Goal: Navigation & Orientation: Find specific page/section

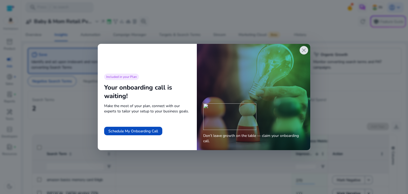
click at [302, 49] on span "close" at bounding box center [304, 50] width 6 height 6
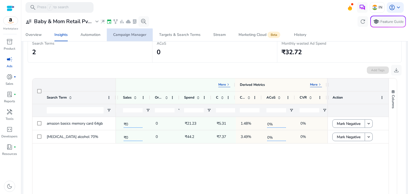
click at [127, 36] on div "Campaign Manager" at bounding box center [129, 35] width 33 height 4
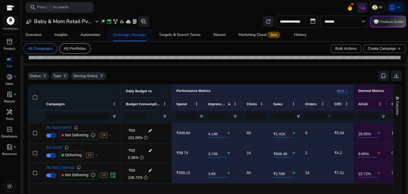
scroll to position [176, 0]
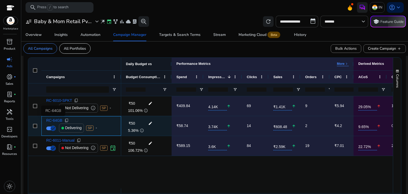
click at [53, 120] on span "RC-64GB" at bounding box center [54, 120] width 16 height 4
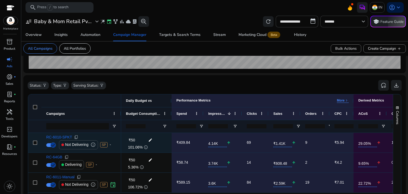
scroll to position [140, 0]
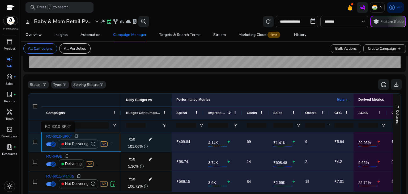
click at [57, 136] on span "RC-6010-SPKT" at bounding box center [59, 136] width 26 height 4
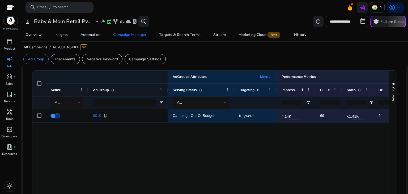
scroll to position [158, 0]
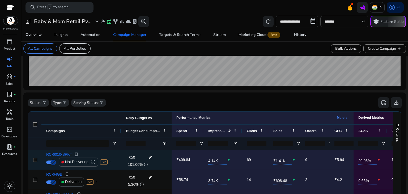
scroll to position [177, 0]
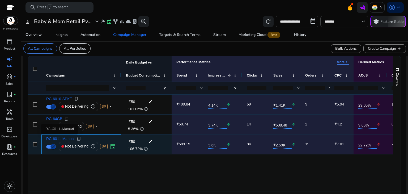
click at [63, 138] on span "RC-6011-Manual" at bounding box center [60, 139] width 28 height 4
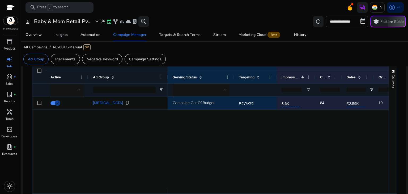
scroll to position [172, 0]
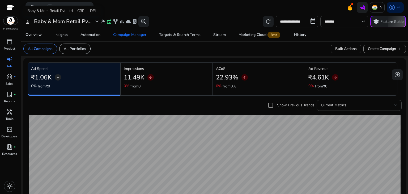
click at [34, 24] on h3 "Baby & Mom Retail Pv..." at bounding box center [63, 21] width 58 height 6
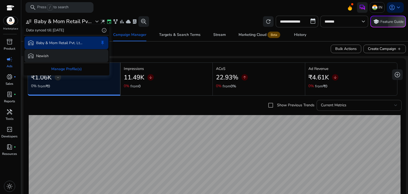
click at [41, 53] on p "Newish" at bounding box center [42, 56] width 12 height 6
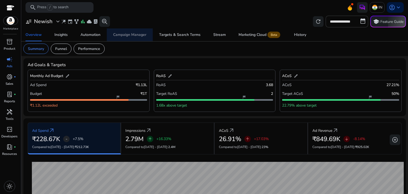
click at [127, 33] on div "Campaign Manager" at bounding box center [129, 35] width 33 height 4
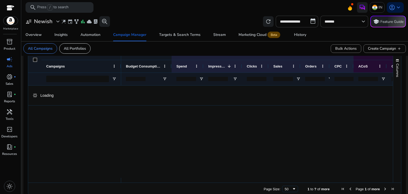
scroll to position [187, 0]
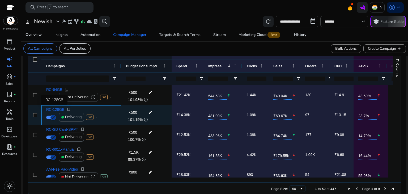
click at [53, 108] on span "RC-128GB" at bounding box center [55, 110] width 18 height 4
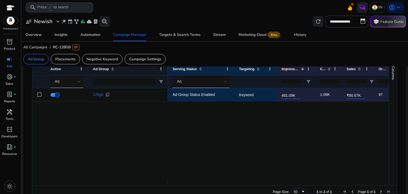
scroll to position [181, 0]
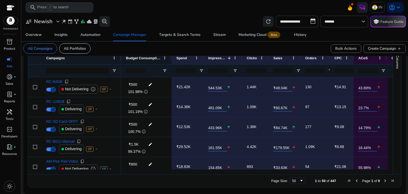
scroll to position [105, 0]
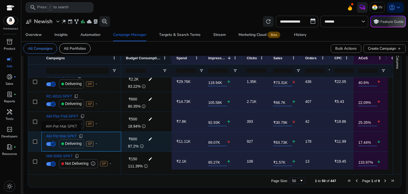
click at [66, 134] on span "AM-Pet Mat-SPKT" at bounding box center [61, 136] width 31 height 4
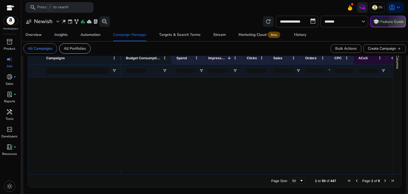
scroll to position [415, 0]
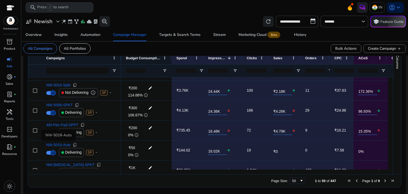
click at [57, 140] on div "NW-5018-Auto" at bounding box center [58, 135] width 35 height 11
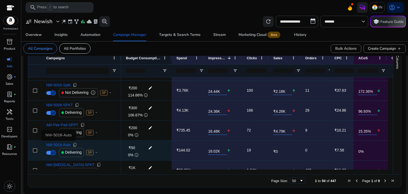
click at [57, 143] on span "NW-5018-Auto" at bounding box center [58, 145] width 24 height 4
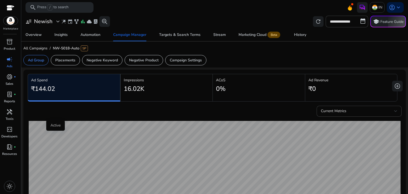
scroll to position [195, 0]
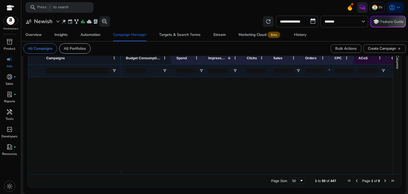
scroll to position [582, 0]
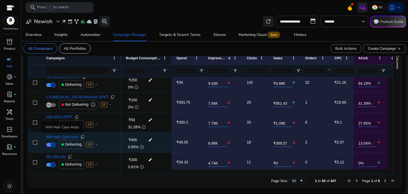
click at [61, 135] on span "NW-Hair Care-Auto" at bounding box center [62, 137] width 32 height 4
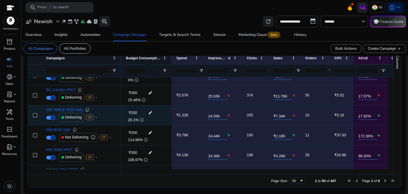
scroll to position [389, 0]
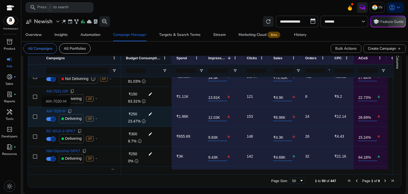
click at [58, 110] on span "AM-7020-M" at bounding box center [55, 111] width 19 height 4
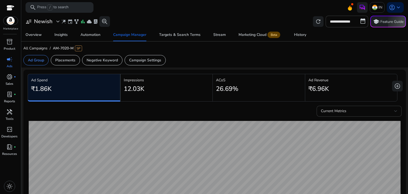
click at [147, 95] on div "Impressions 12.03K" at bounding box center [167, 86] width 92 height 24
